Goal: Find specific page/section: Find specific page/section

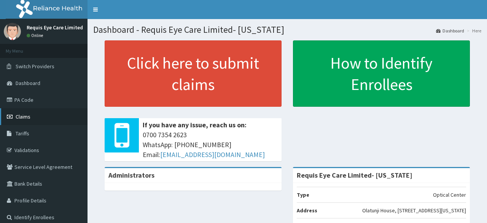
click at [40, 115] on link "Claims" at bounding box center [44, 116] width 88 height 17
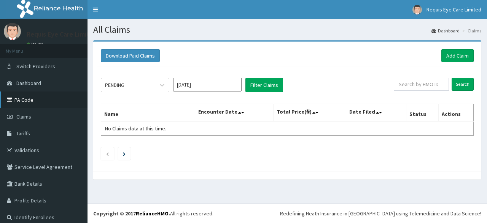
click at [49, 105] on link "PA Code" at bounding box center [44, 99] width 88 height 17
